Goal: Task Accomplishment & Management: Use online tool/utility

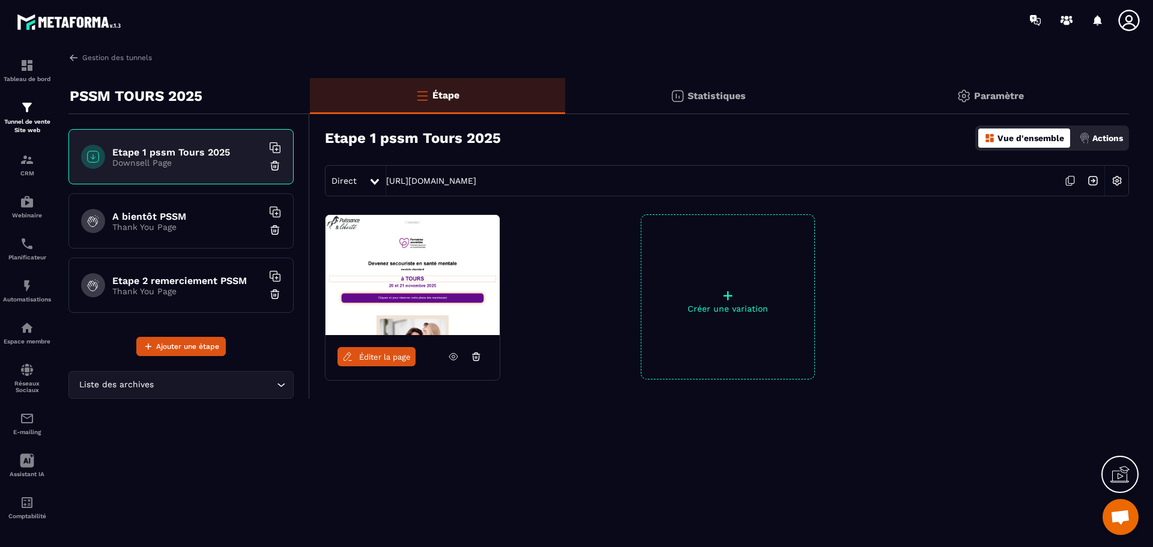
scroll to position [5448, 0]
click at [30, 168] on div "CRM" at bounding box center [27, 165] width 48 height 24
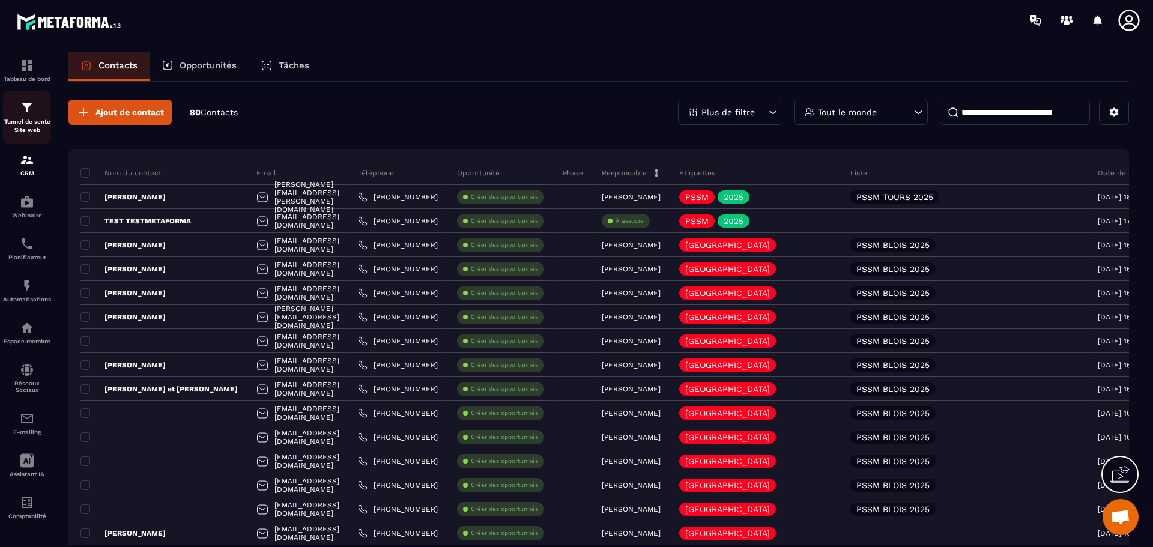
click at [20, 117] on div "Tunnel de vente Site web" at bounding box center [27, 117] width 48 height 34
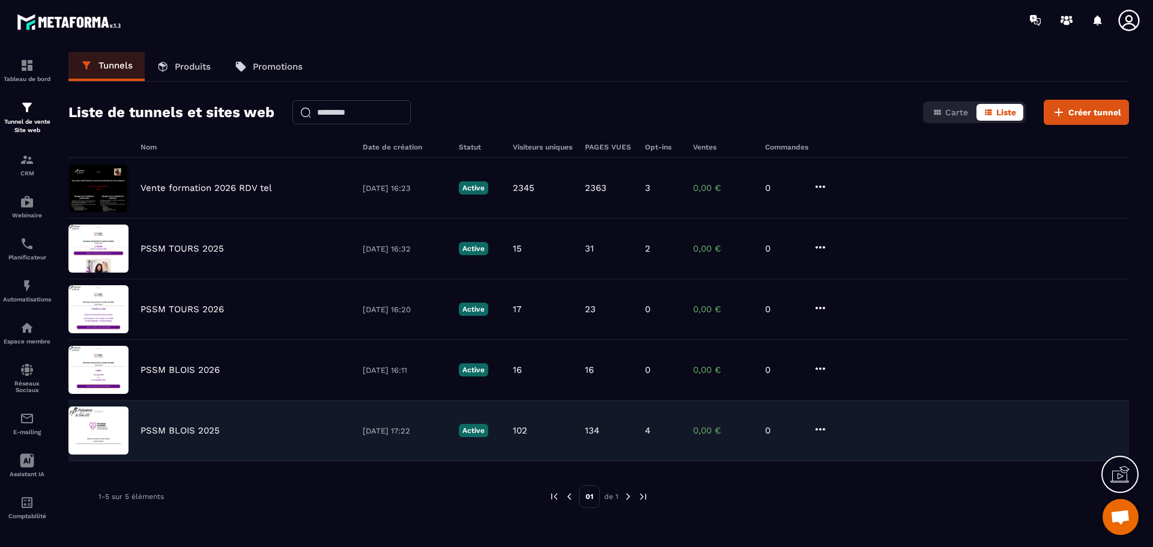
click at [195, 423] on div "PSSM BLOIS 2025 [DATE] 17:22 Active 102 134 4 0,00 € 0" at bounding box center [598, 431] width 1061 height 61
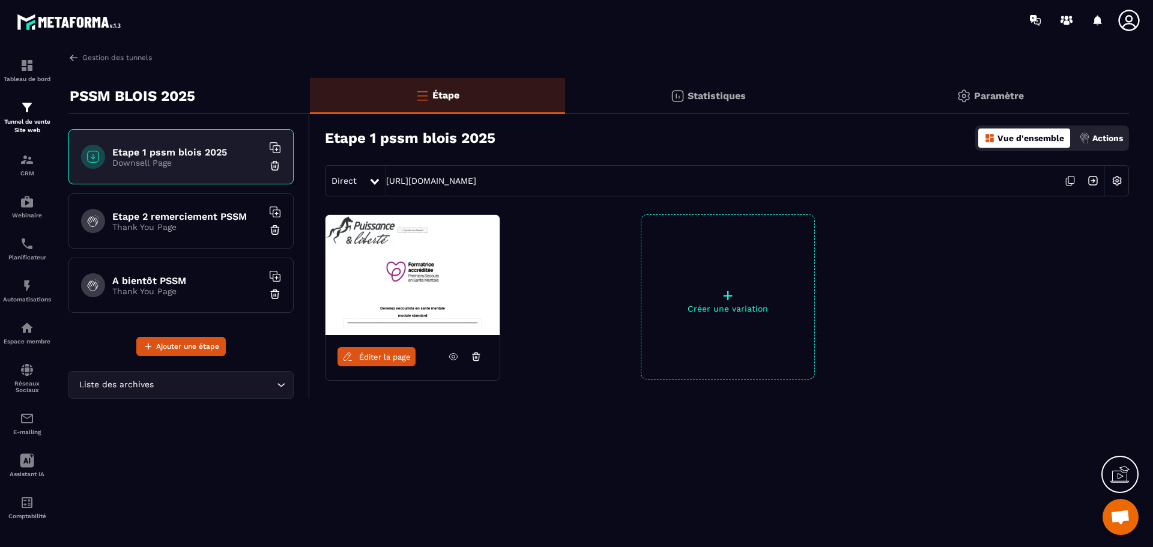
click at [374, 183] on icon at bounding box center [375, 182] width 8 height 6
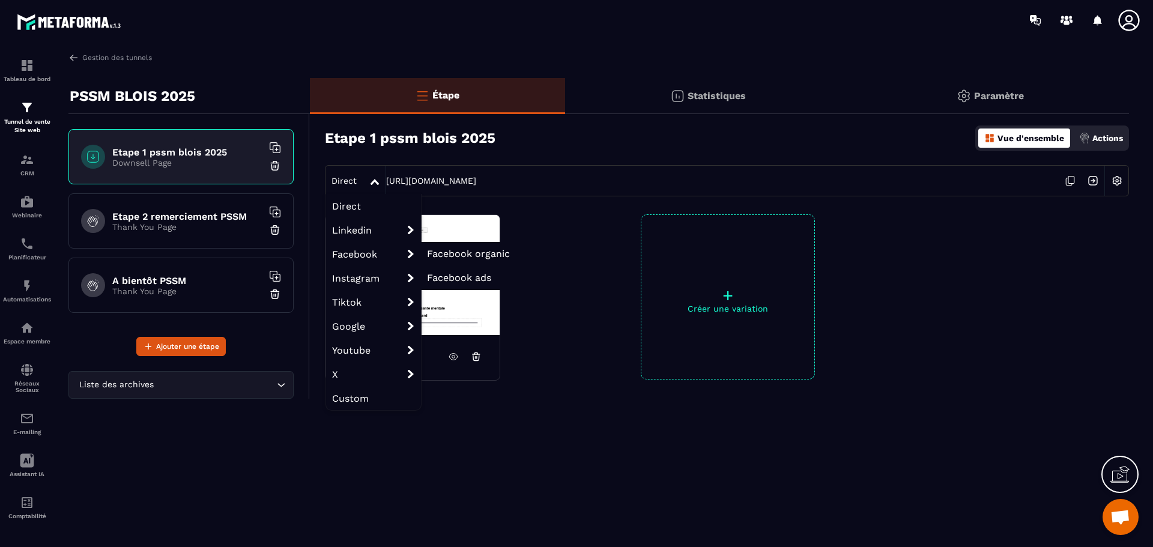
click at [439, 250] on span "Facebook organic" at bounding box center [468, 253] width 83 height 11
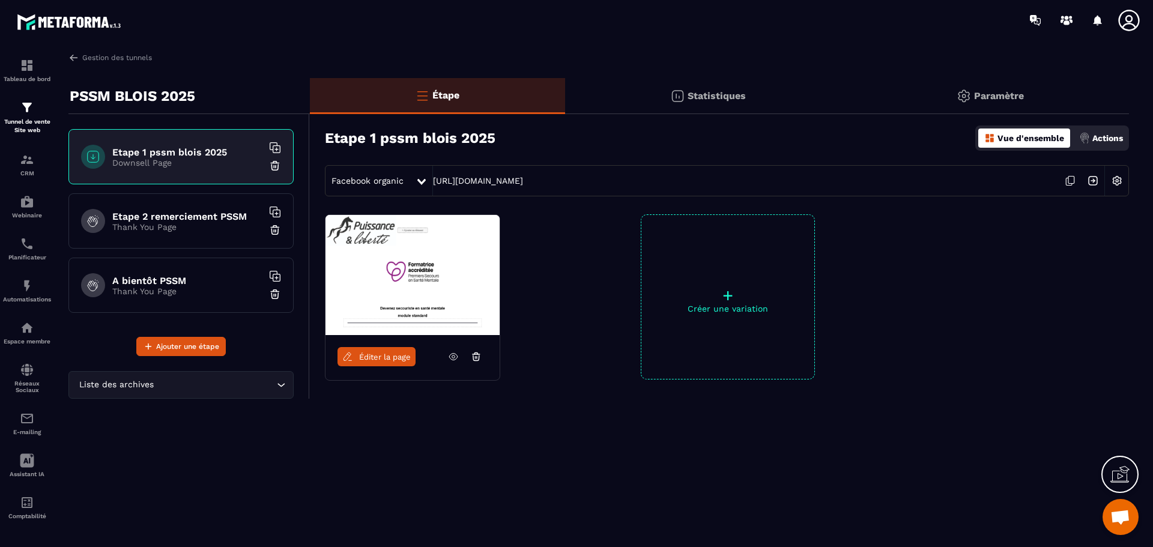
click at [416, 186] on div at bounding box center [423, 181] width 14 height 22
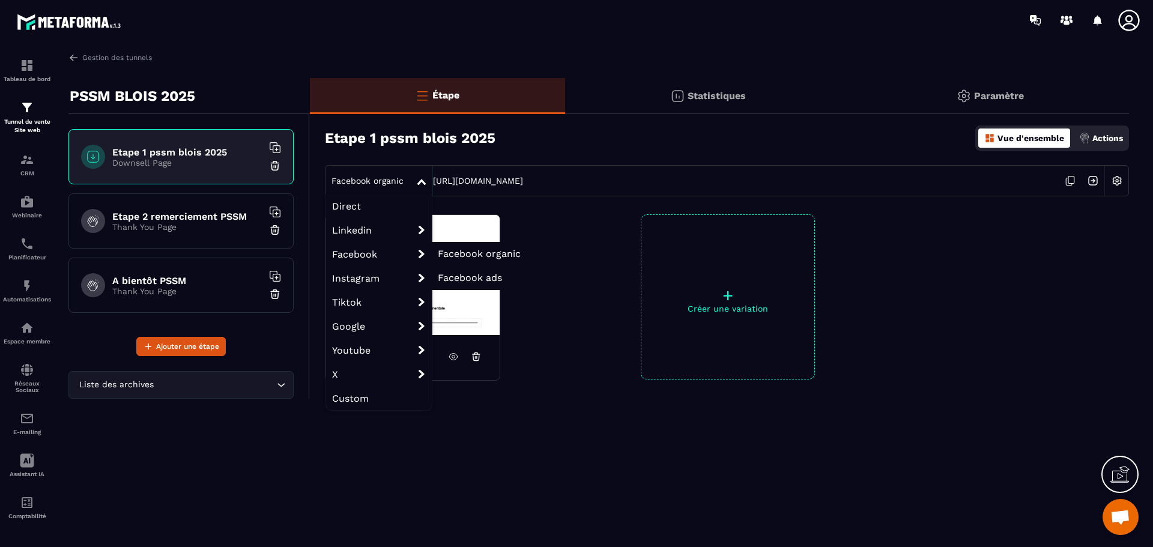
click at [470, 258] on span "Facebook organic" at bounding box center [479, 253] width 83 height 11
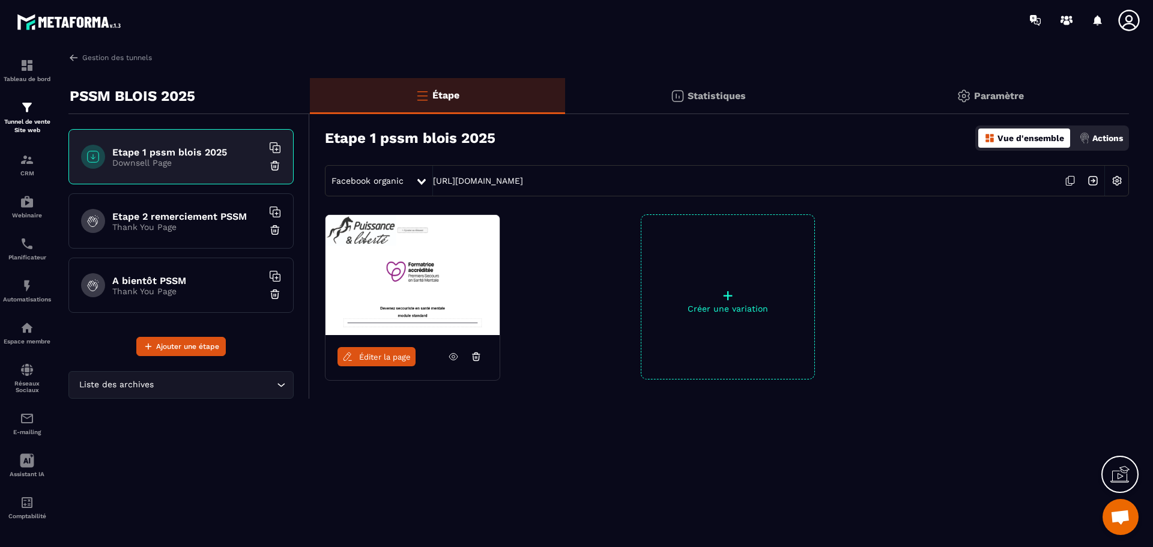
click at [1072, 184] on icon at bounding box center [1069, 181] width 6 height 7
click at [13, 118] on p "Tunnel de vente Site web" at bounding box center [27, 126] width 48 height 17
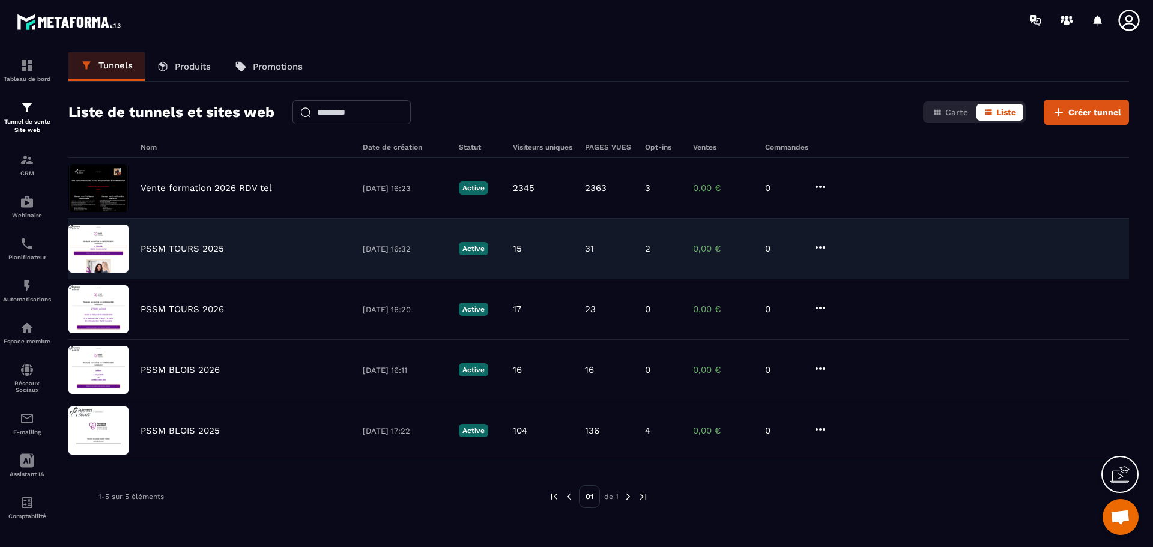
click at [162, 243] on div "PSSM TOURS 2025 [DATE] 16:32 Active 15 31 2 0,00 € 0" at bounding box center [598, 249] width 1061 height 61
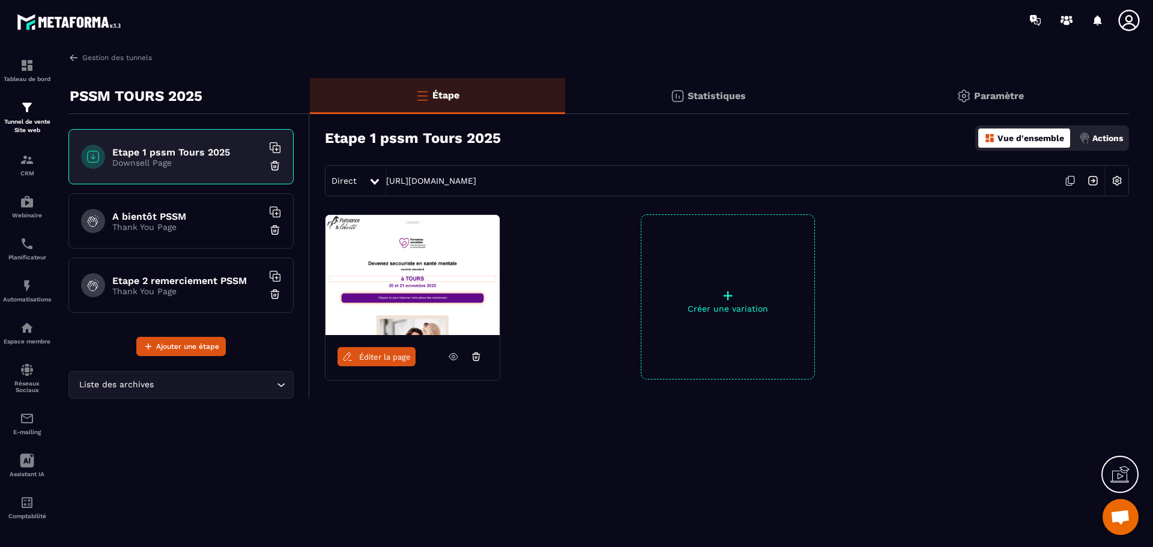
click at [371, 181] on icon at bounding box center [375, 182] width 8 height 6
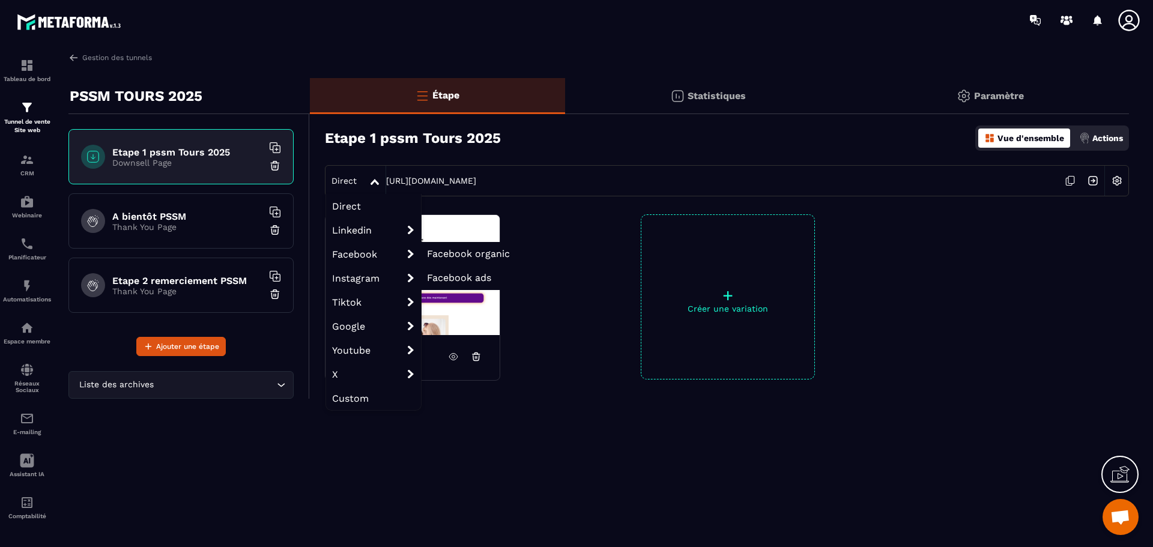
click at [446, 253] on span "Facebook organic" at bounding box center [468, 253] width 83 height 11
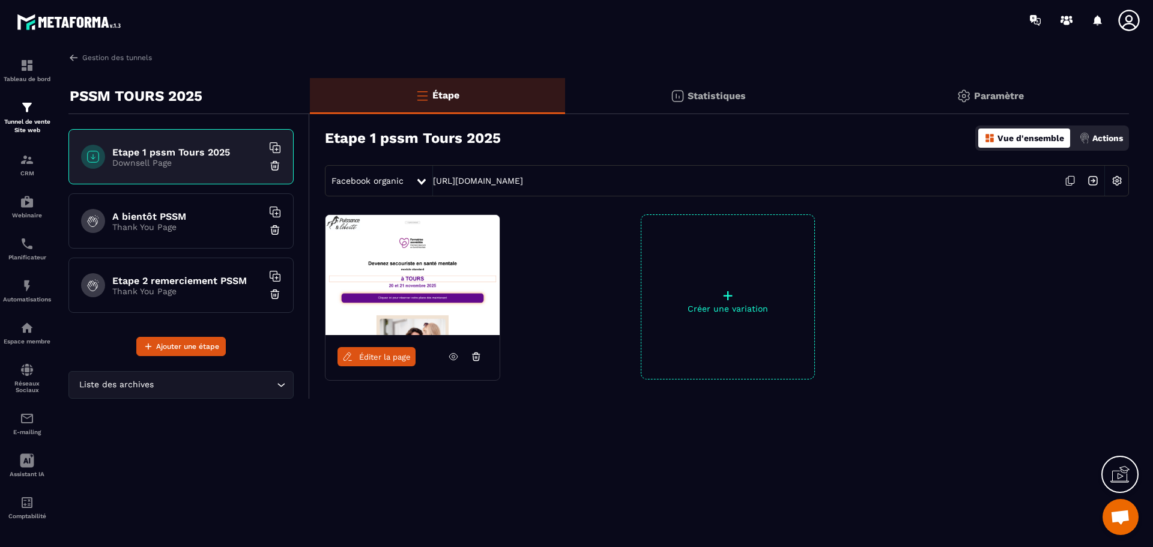
click at [1076, 179] on icon at bounding box center [1070, 180] width 23 height 23
click at [35, 117] on div "Tunnel de vente Site web" at bounding box center [27, 117] width 48 height 34
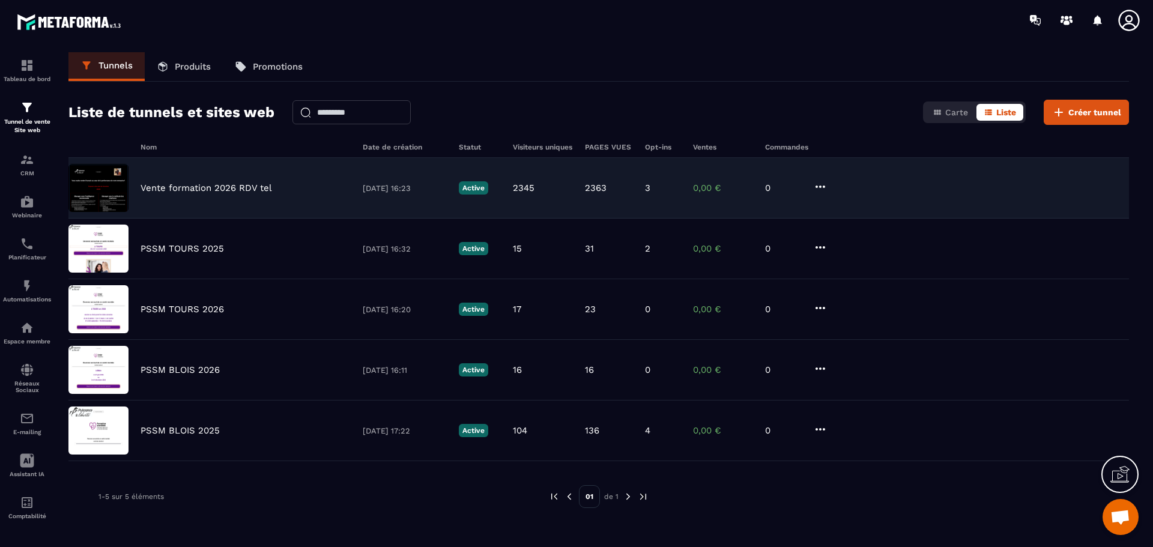
click at [247, 187] on p "Vente formation 2026 RDV tel" at bounding box center [207, 188] width 132 height 11
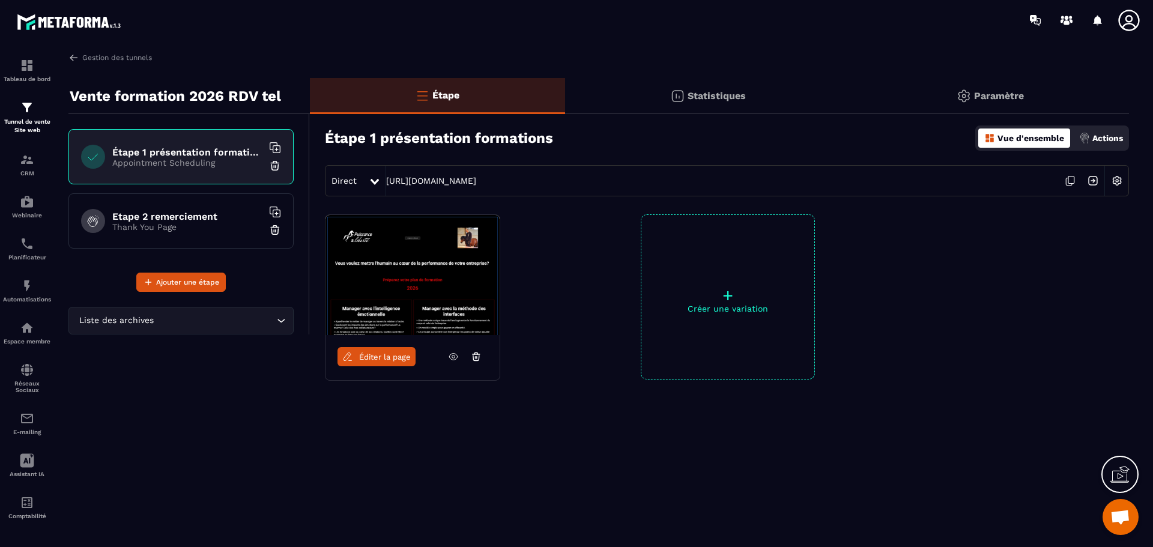
click at [371, 180] on icon at bounding box center [375, 182] width 8 height 6
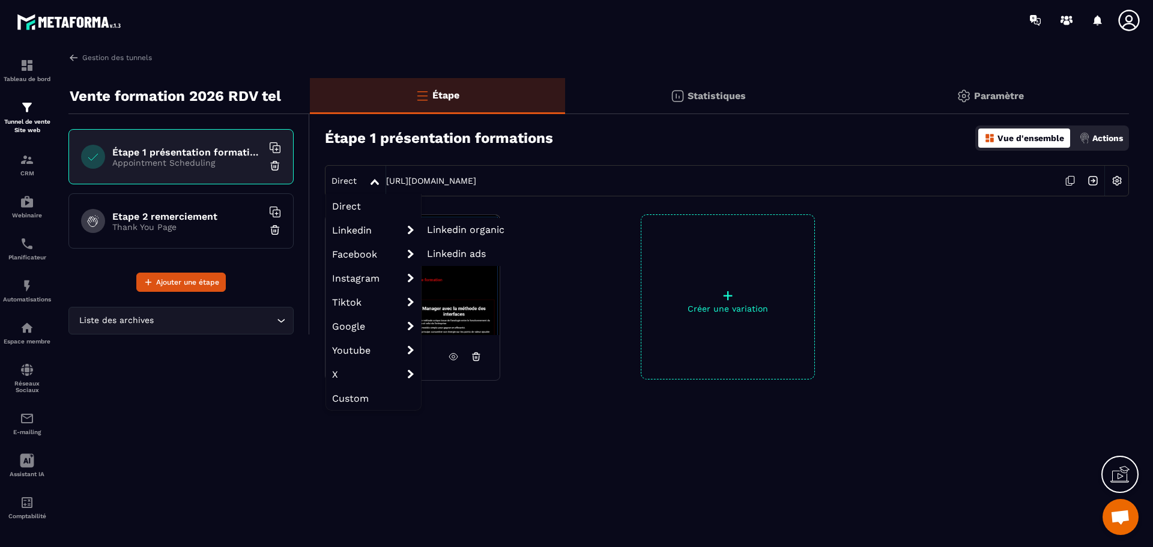
click at [374, 228] on span "Linkedin" at bounding box center [373, 230] width 95 height 24
click at [429, 228] on span "Linkedin organic" at bounding box center [465, 229] width 77 height 11
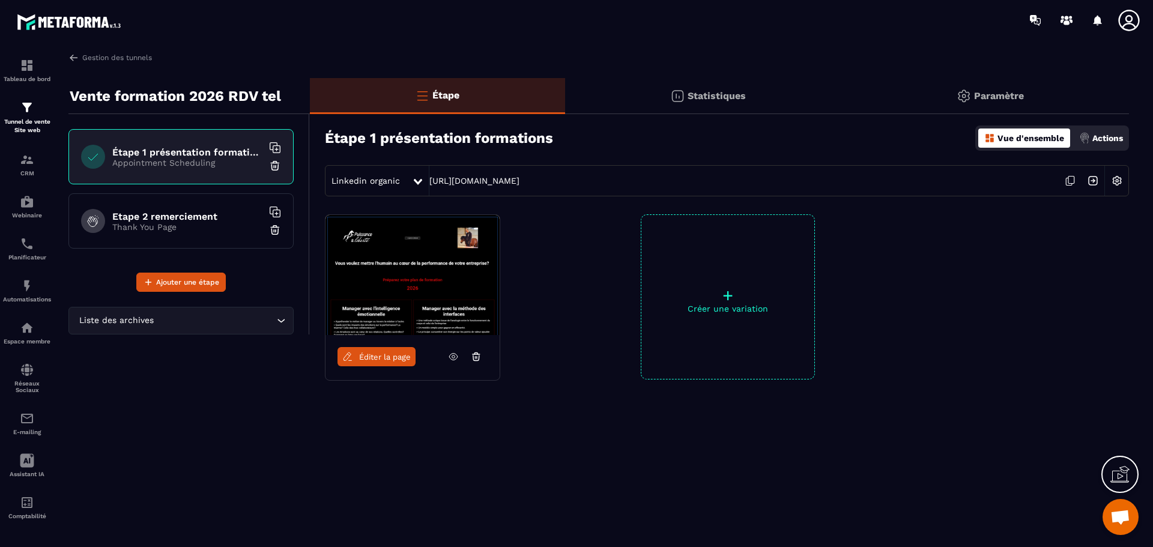
click at [1068, 177] on icon at bounding box center [1070, 180] width 23 height 23
